Goal: Task Accomplishment & Management: Complete application form

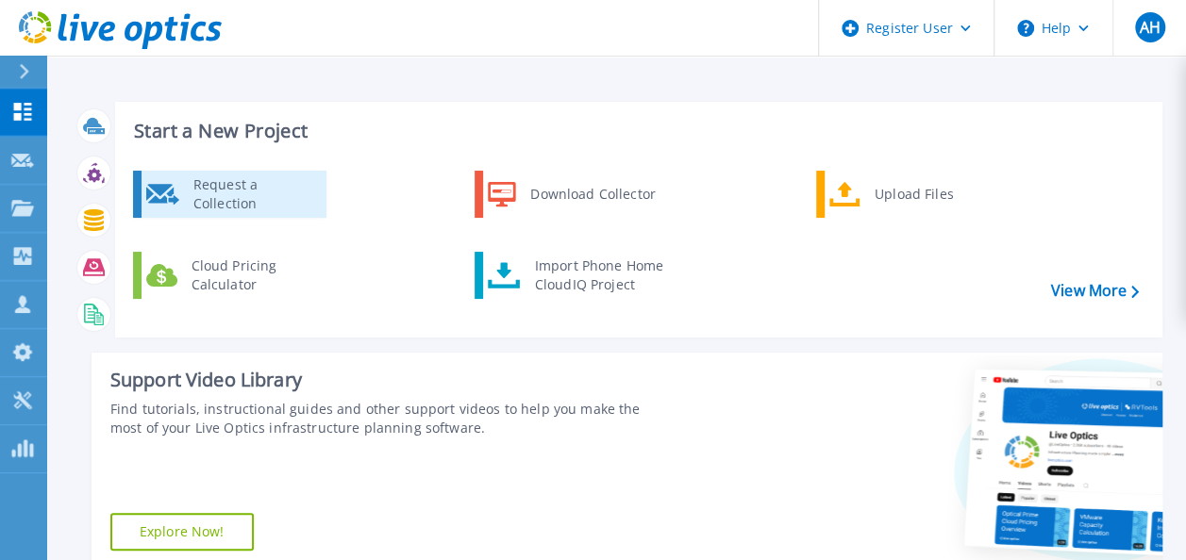
click at [271, 200] on div "Request a Collection" at bounding box center [253, 194] width 138 height 38
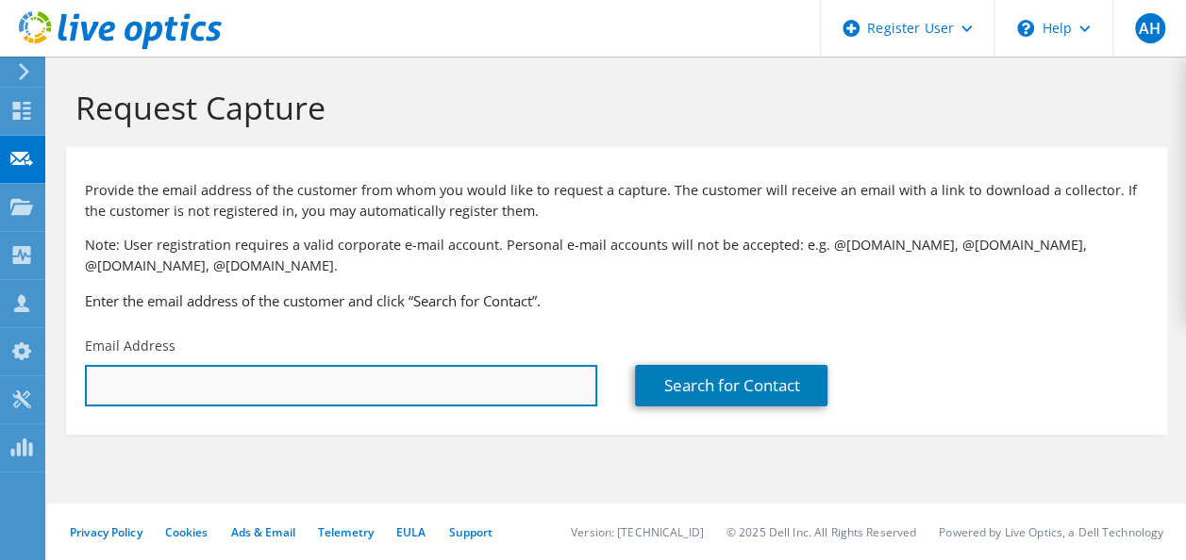
click at [128, 377] on input "text" at bounding box center [341, 386] width 512 height 42
paste input "[EMAIL_ADDRESS][DOMAIN_NAME]"
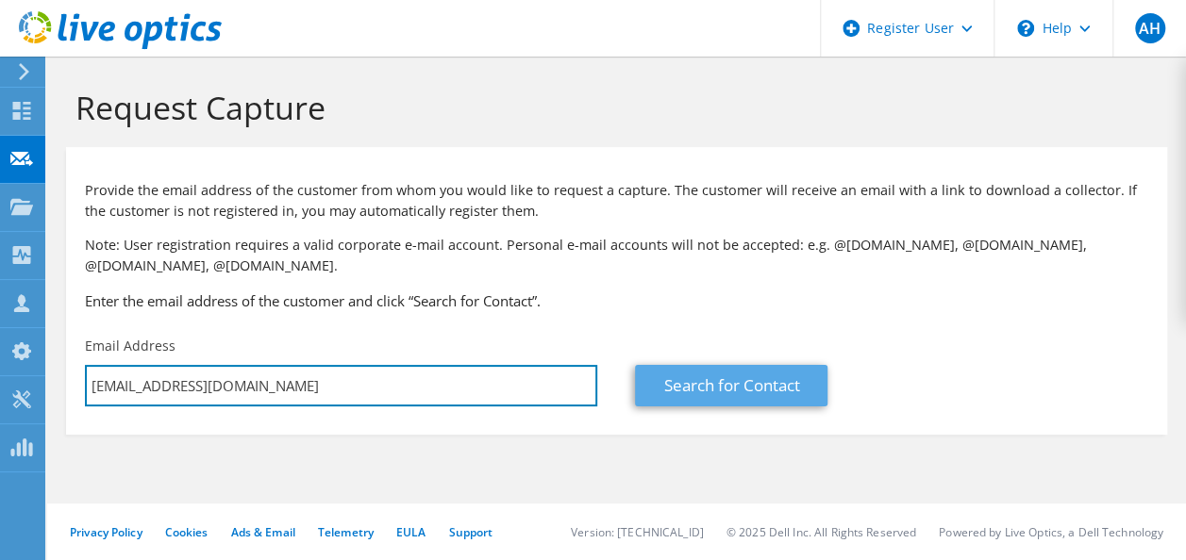
type input "[EMAIL_ADDRESS][DOMAIN_NAME]"
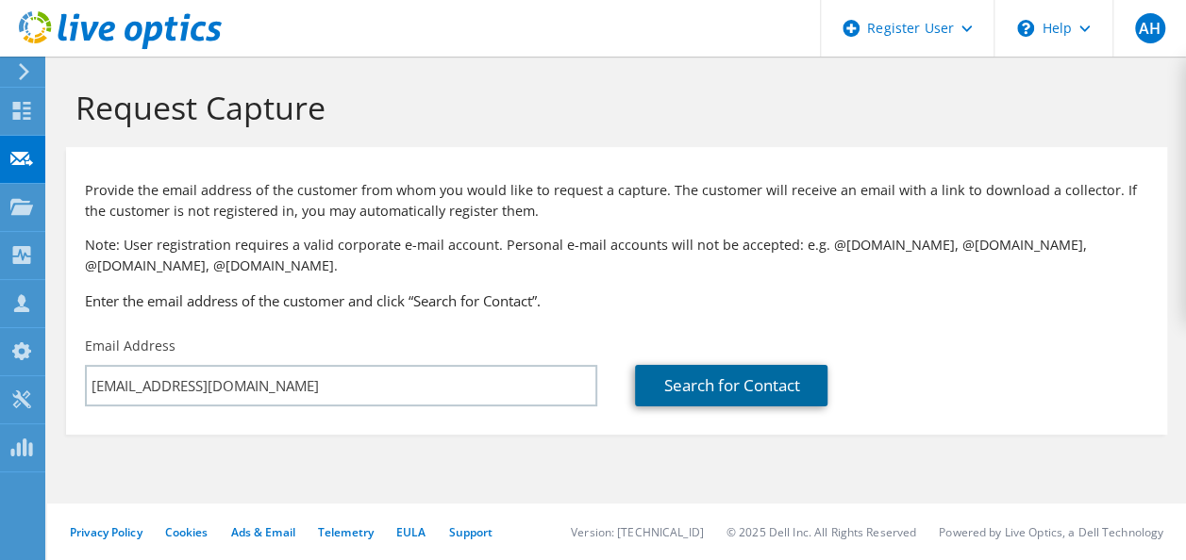
click at [751, 392] on link "Search for Contact" at bounding box center [731, 386] width 192 height 42
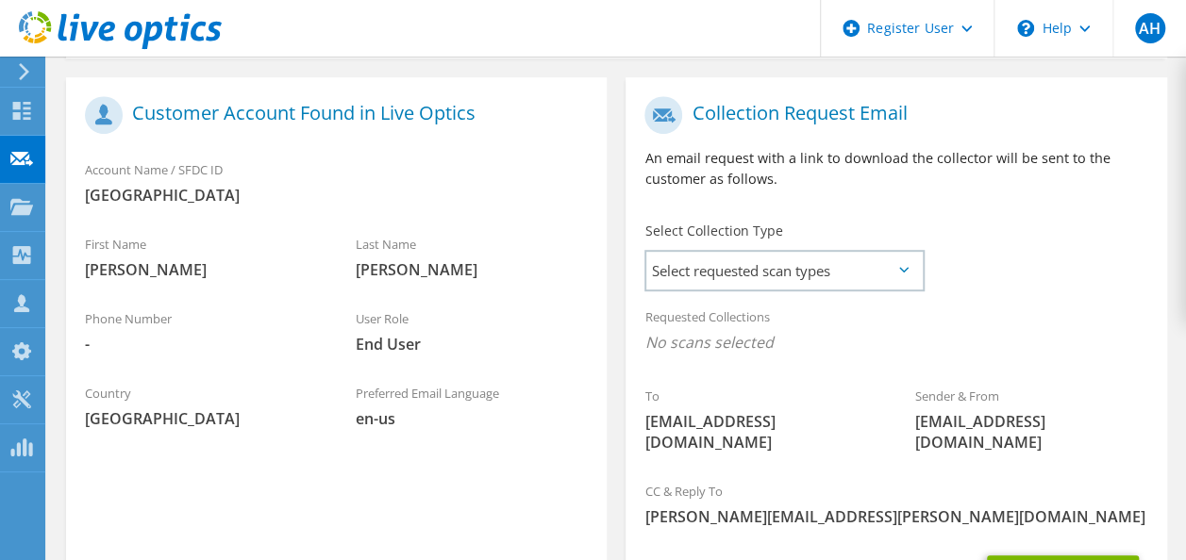
scroll to position [377, 0]
click at [806, 273] on span "Select requested scan types" at bounding box center [783, 270] width 275 height 38
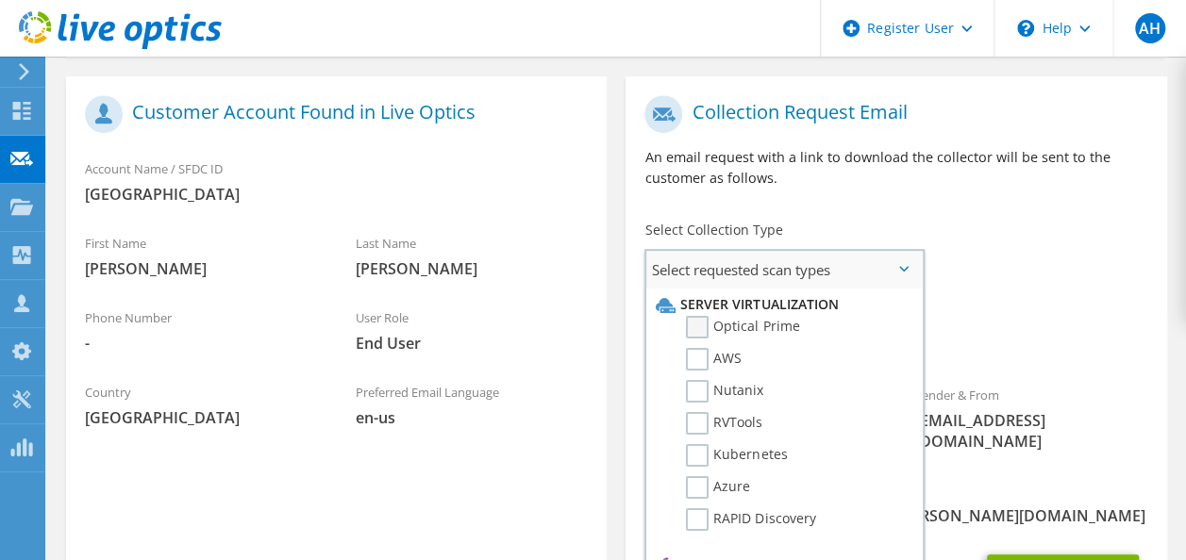
click at [696, 321] on label "Optical Prime" at bounding box center [742, 327] width 113 height 23
click at [0, 0] on input "Optical Prime" at bounding box center [0, 0] width 0 height 0
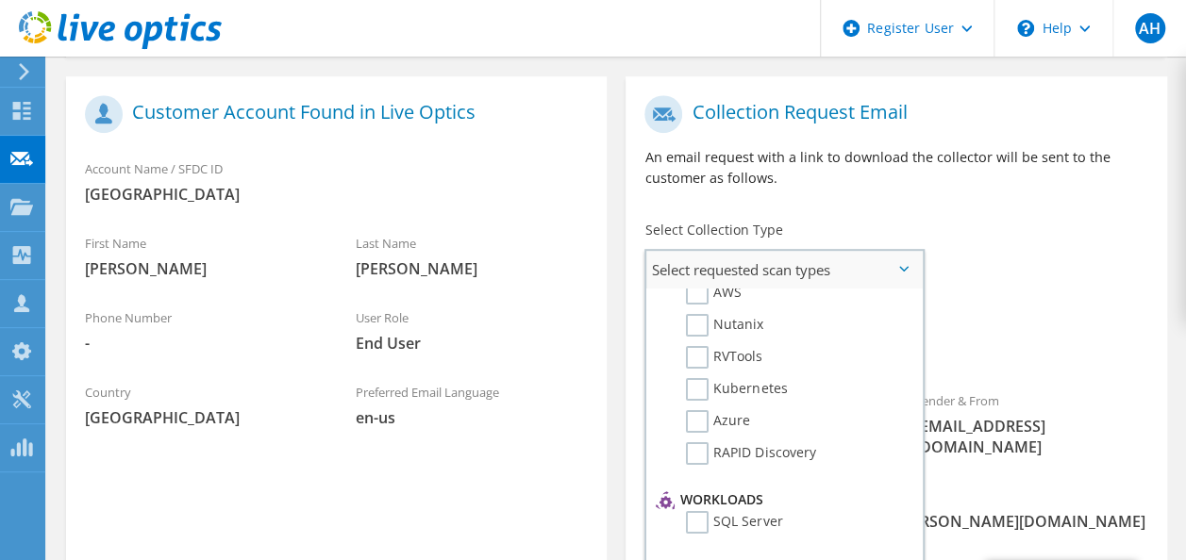
scroll to position [94, 0]
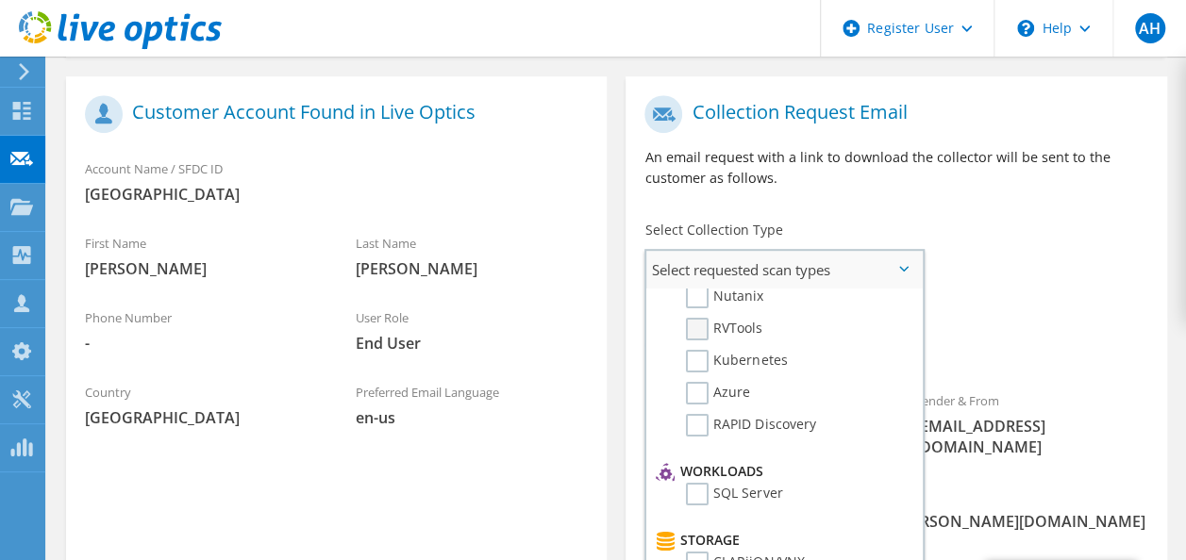
click at [689, 326] on label "RVTools" at bounding box center [724, 329] width 76 height 23
click at [0, 0] on input "RVTools" at bounding box center [0, 0] width 0 height 0
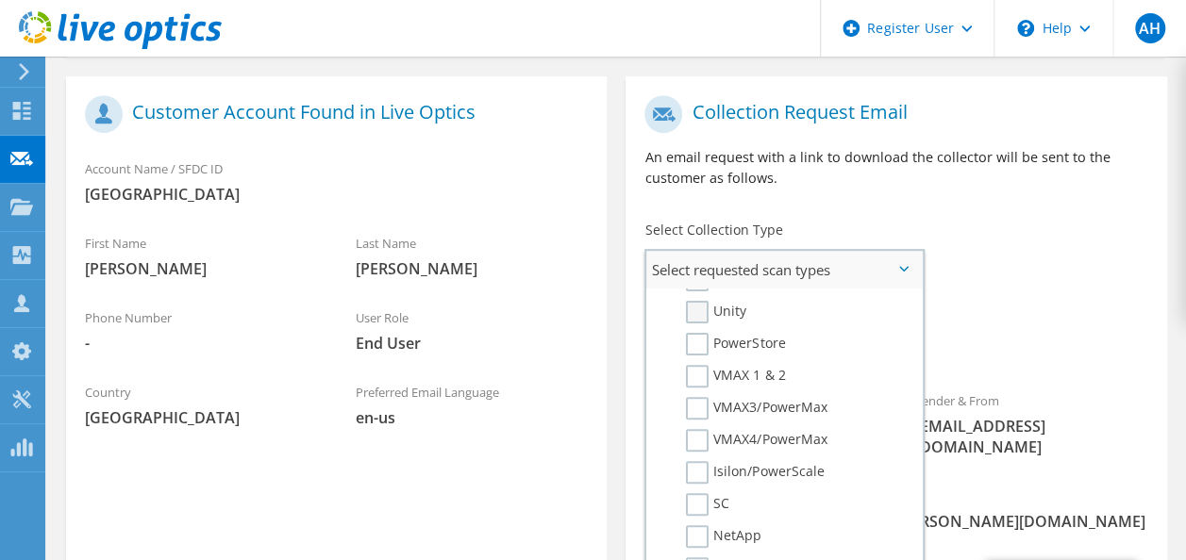
scroll to position [472, 0]
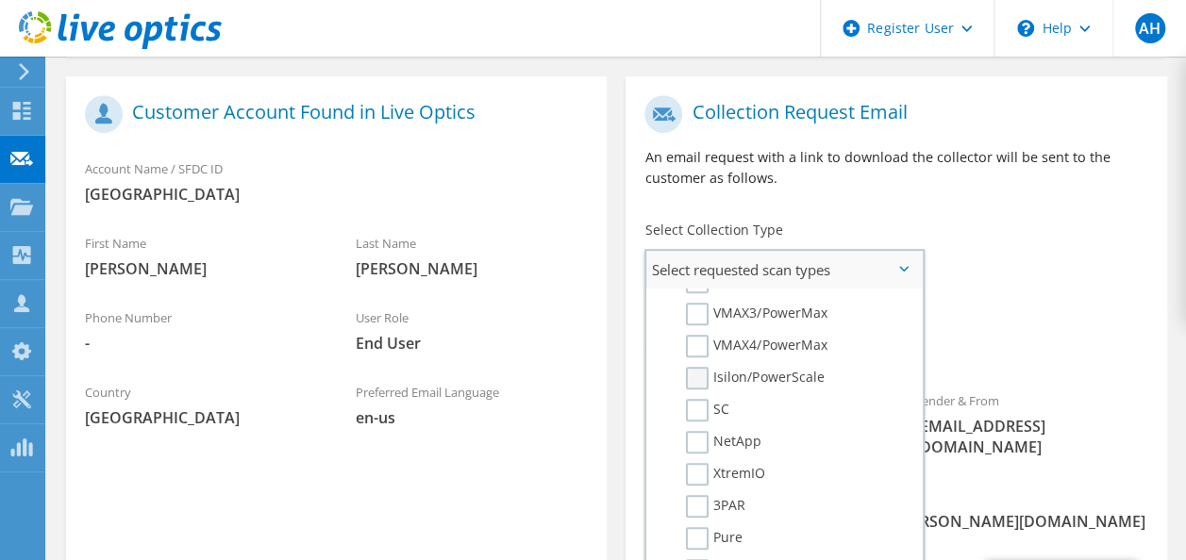
click at [696, 378] on label "Isilon/PowerScale" at bounding box center [755, 378] width 138 height 23
click at [0, 0] on input "Isilon/PowerScale" at bounding box center [0, 0] width 0 height 0
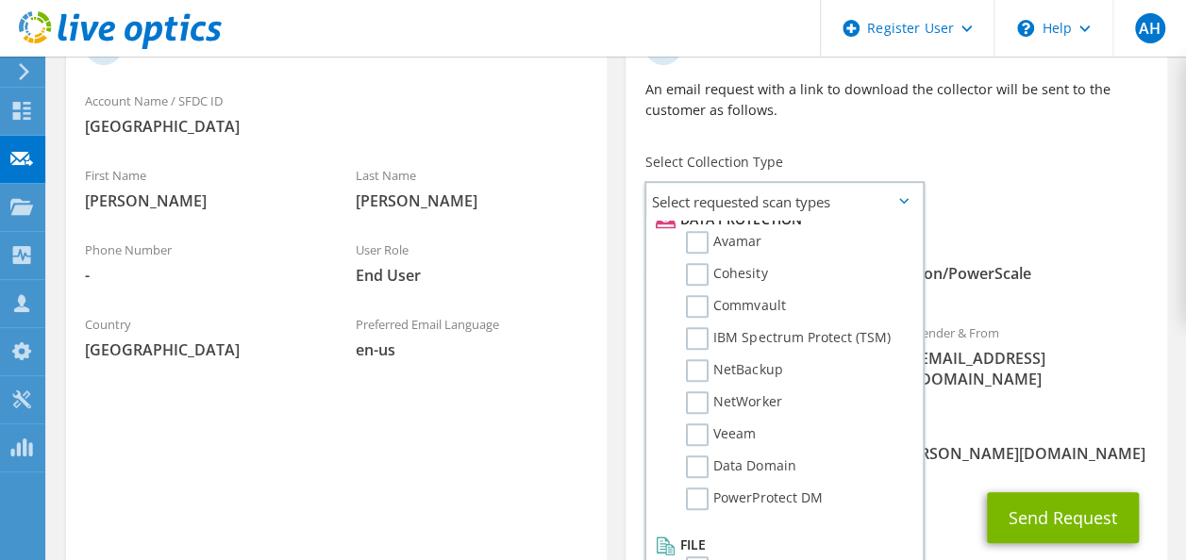
scroll to position [540, 0]
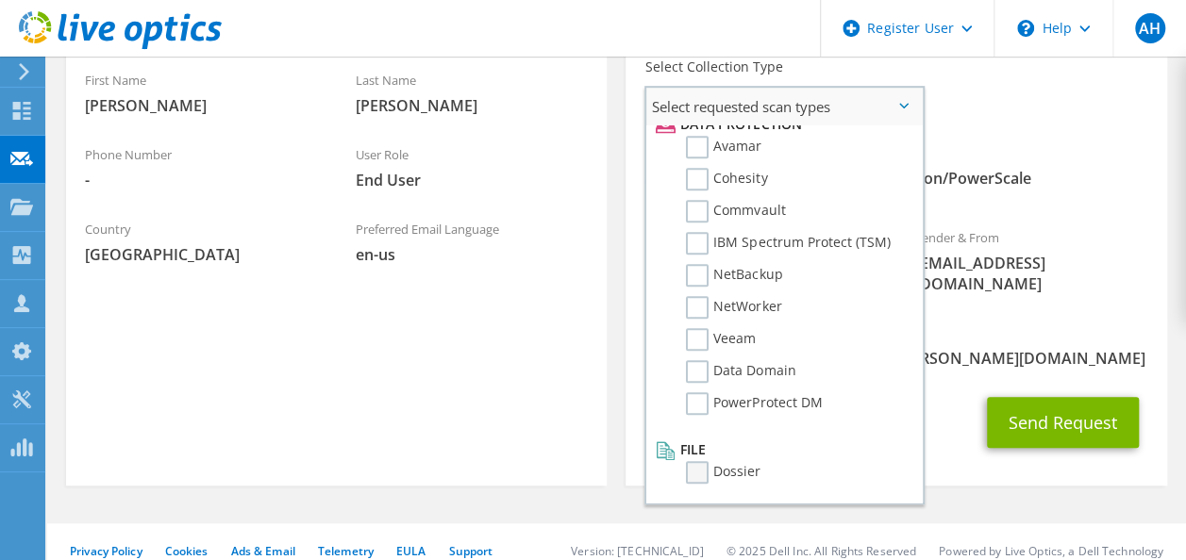
click at [700, 476] on label "Dossier" at bounding box center [723, 472] width 75 height 23
click at [0, 0] on input "Dossier" at bounding box center [0, 0] width 0 height 0
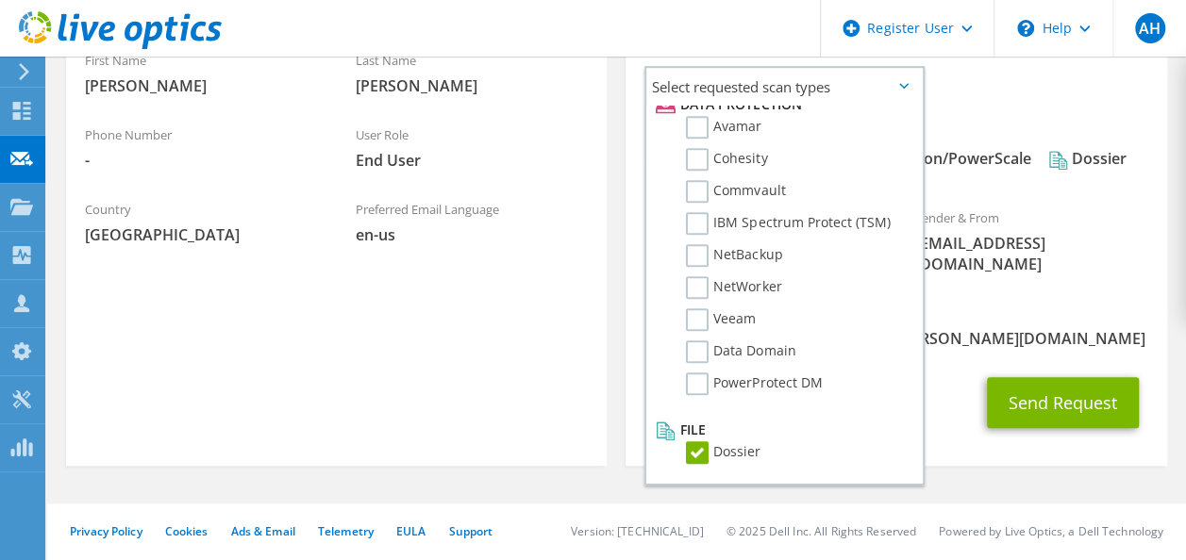
scroll to position [572, 0]
click at [1061, 405] on button "Send Request" at bounding box center [1063, 402] width 152 height 51
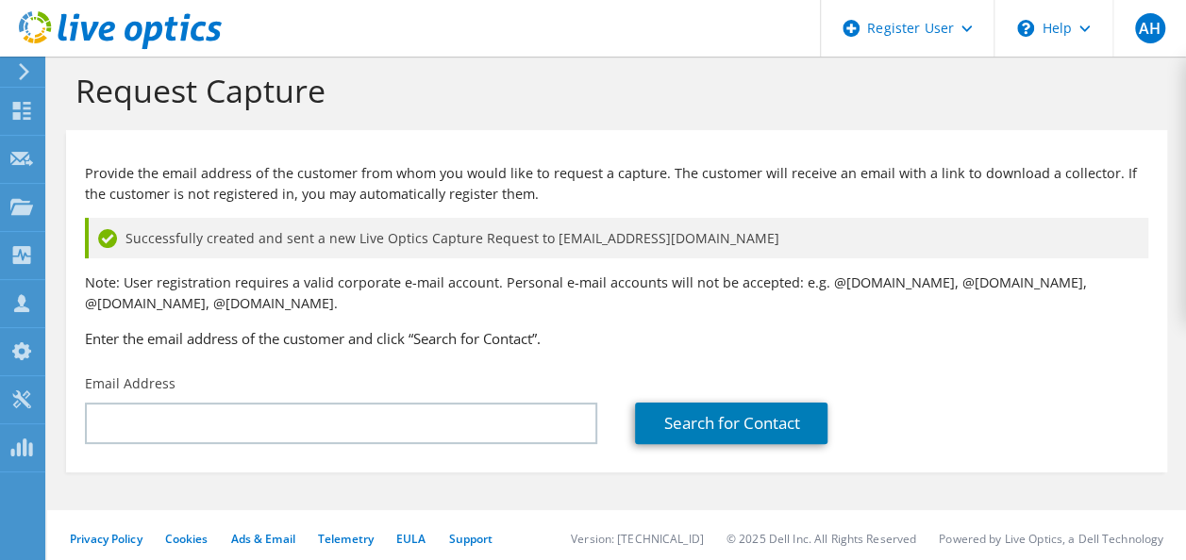
scroll to position [25, 0]
